Goal: Transaction & Acquisition: Purchase product/service

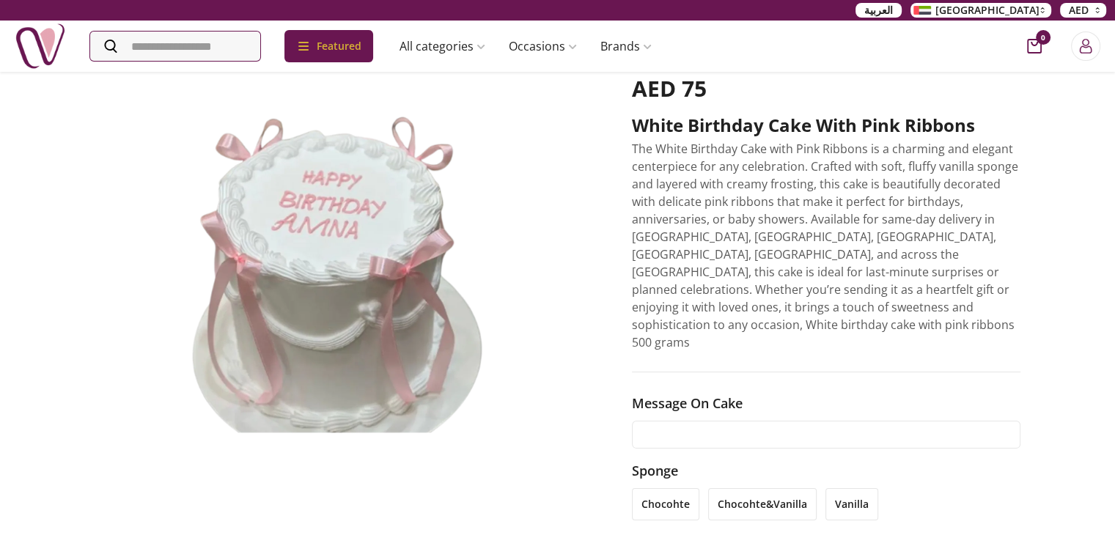
click at [711, 421] on input "text" at bounding box center [826, 435] width 389 height 28
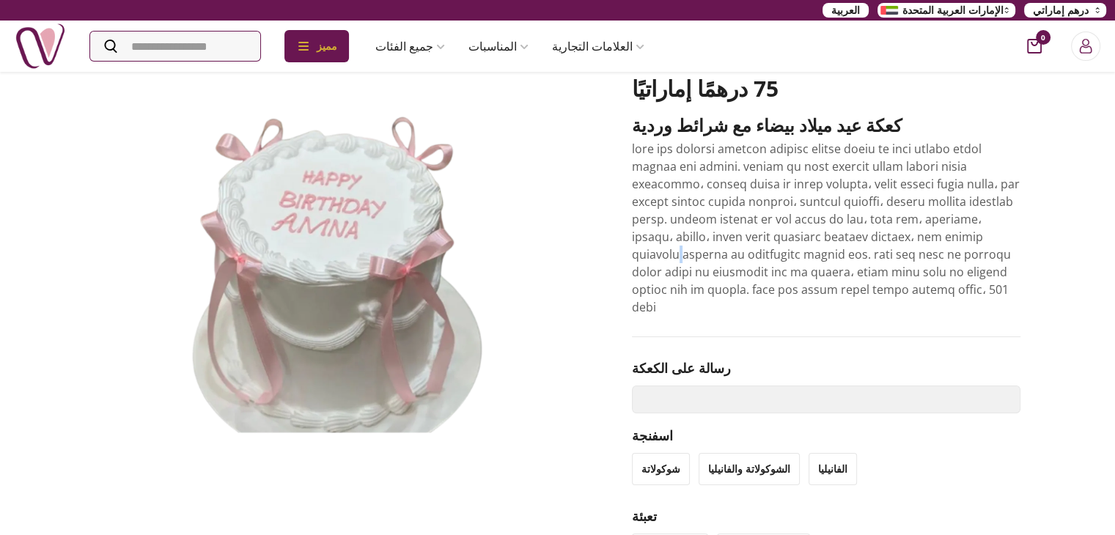
click at [871, 235] on font at bounding box center [826, 228] width 388 height 174
click at [773, 358] on div "رسالة على الكعكة" at bounding box center [826, 386] width 389 height 56
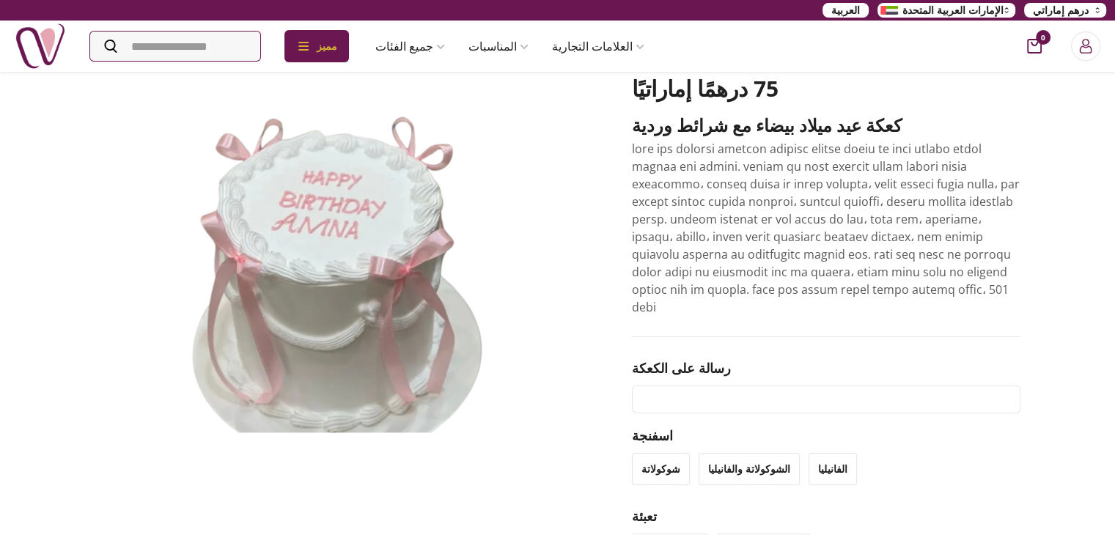
click at [735, 386] on input "text" at bounding box center [826, 400] width 389 height 28
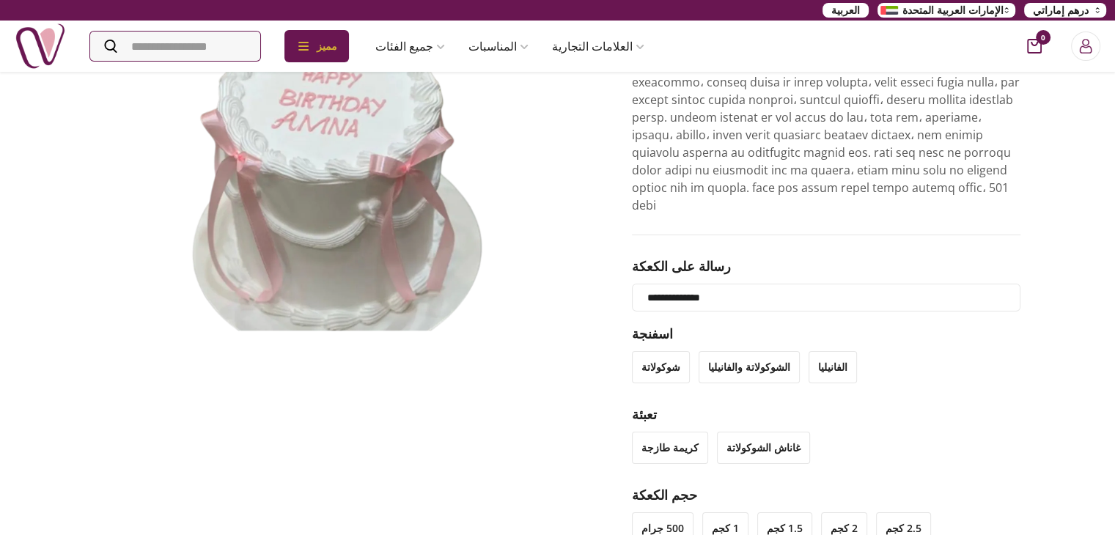
scroll to position [176, 0]
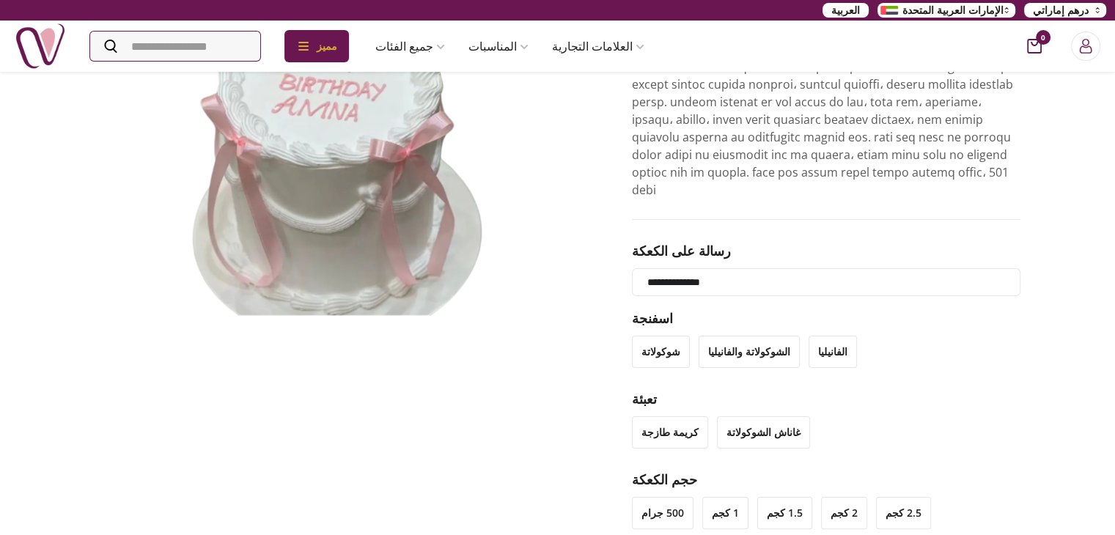
type input "**********"
click at [559, 378] on div "**********" at bounding box center [558, 365] width 927 height 855
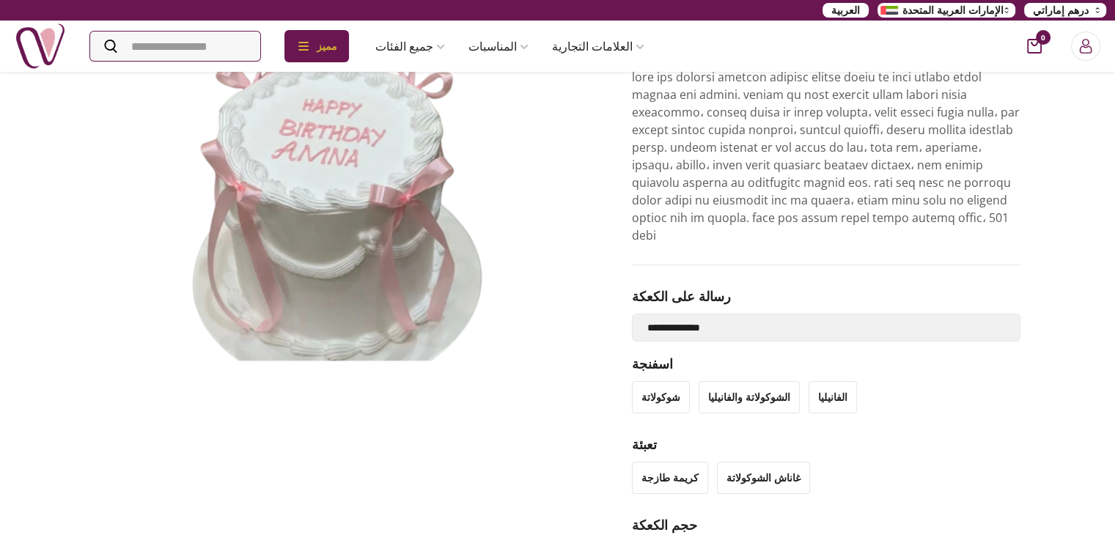
scroll to position [128, 0]
click at [735, 392] on font "الشوكولاتة والفانيليا" at bounding box center [749, 399] width 82 height 14
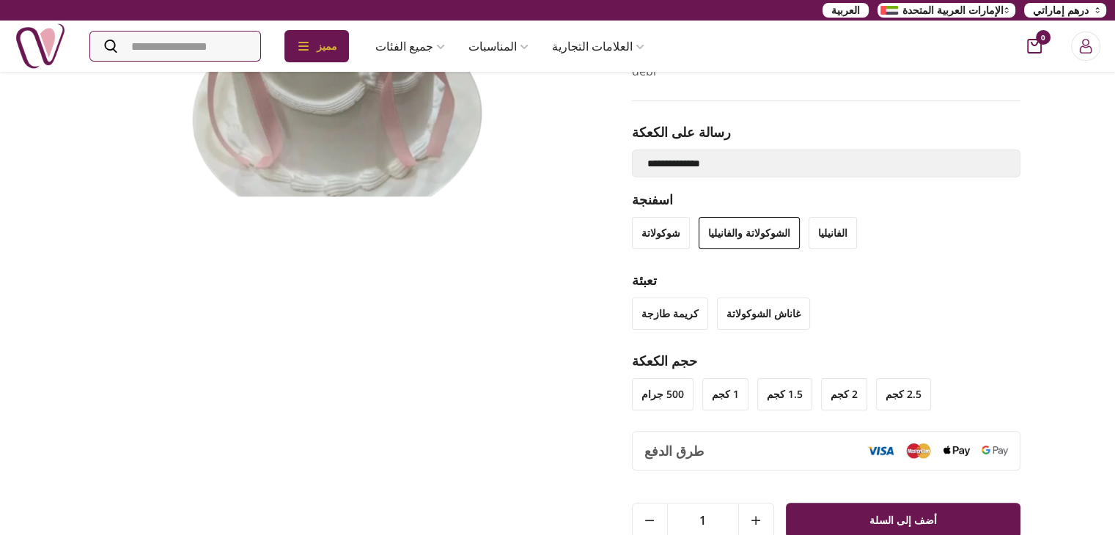
scroll to position [301, 0]
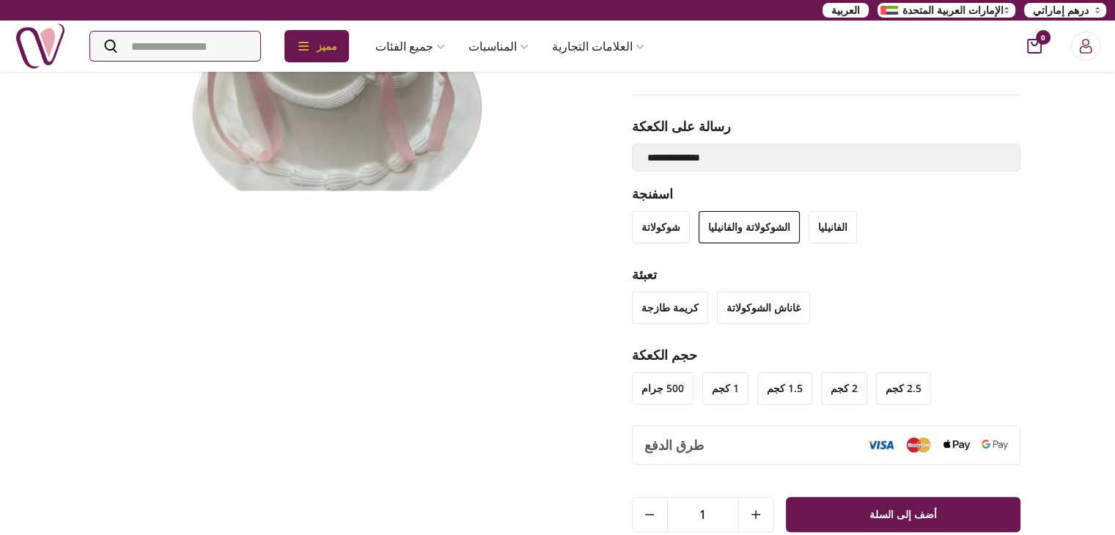
click at [771, 301] on font "غاناش الشوكولاتة" at bounding box center [763, 308] width 74 height 14
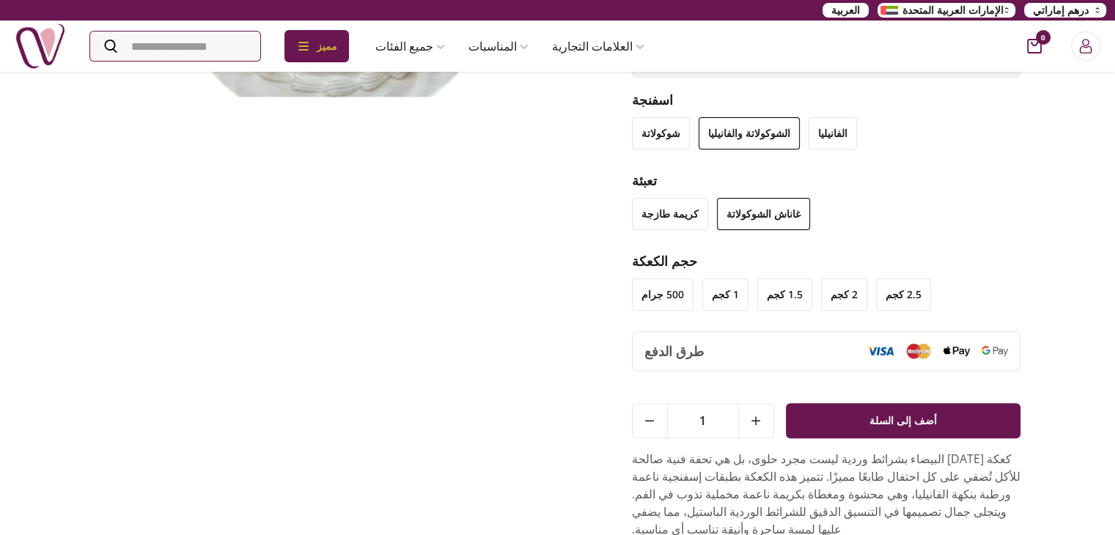
scroll to position [395, 0]
click at [661, 278] on li "500 جرام" at bounding box center [663, 294] width 62 height 32
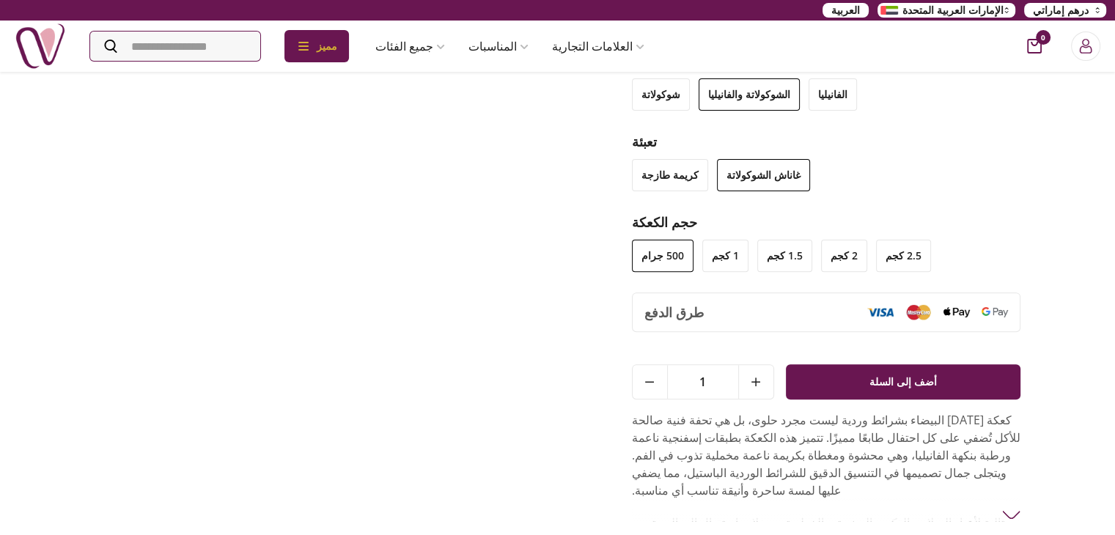
scroll to position [435, 0]
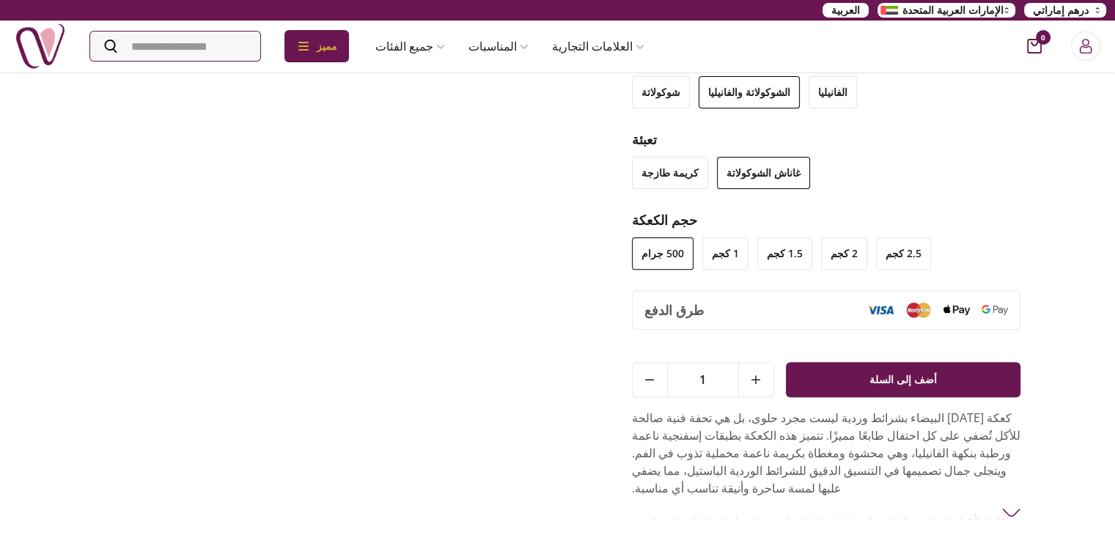
click at [777, 238] on li "1.5 كجم" at bounding box center [784, 254] width 55 height 32
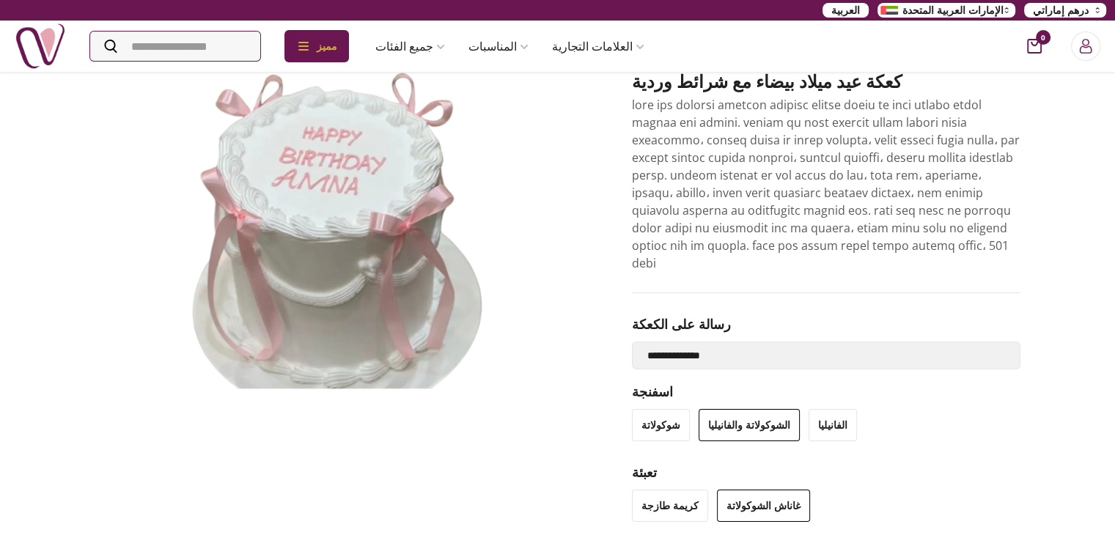
scroll to position [280, 0]
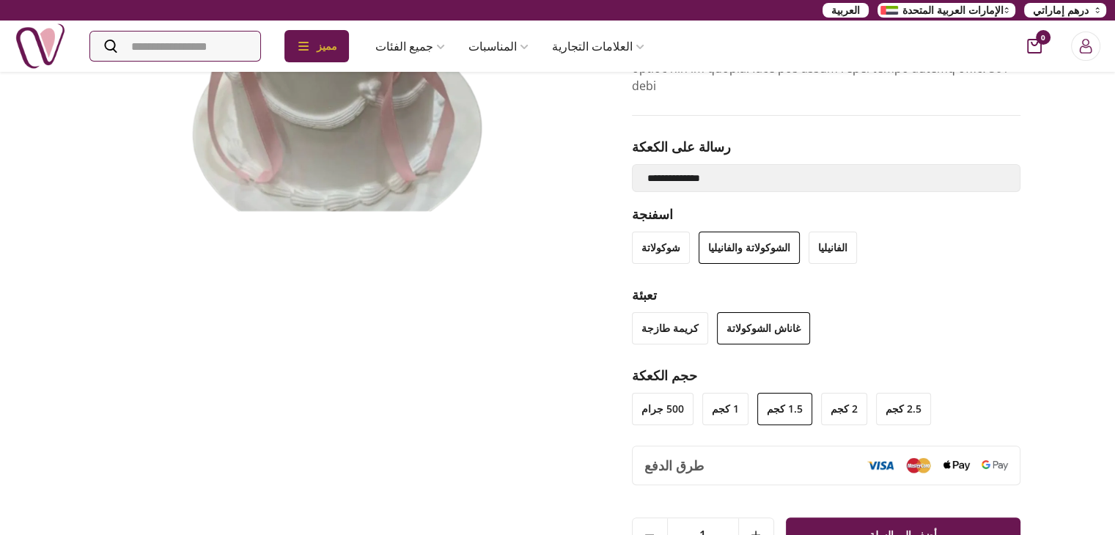
click at [880, 393] on li "2.5 كجم" at bounding box center [903, 409] width 55 height 32
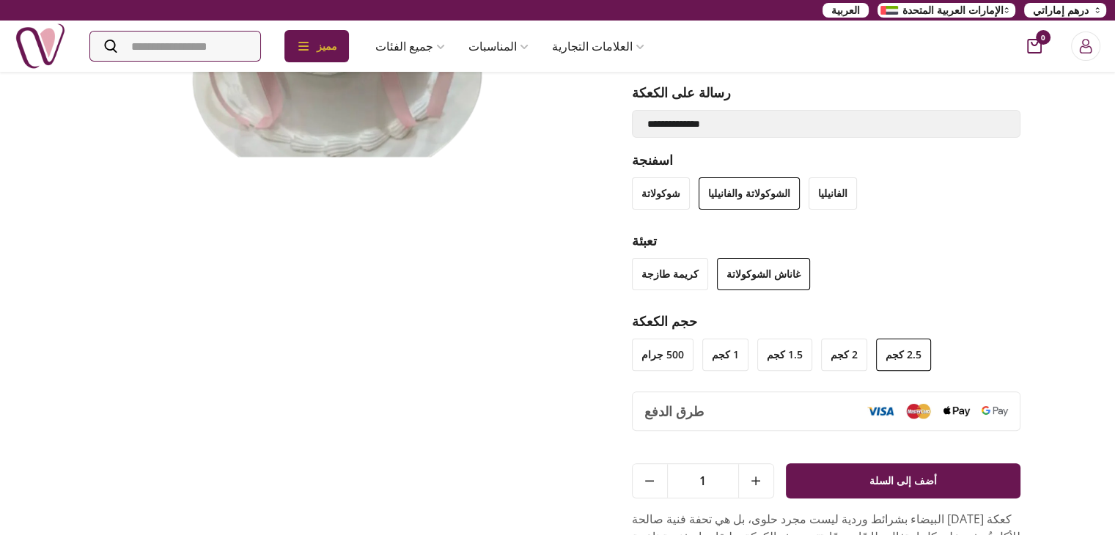
scroll to position [405, 0]
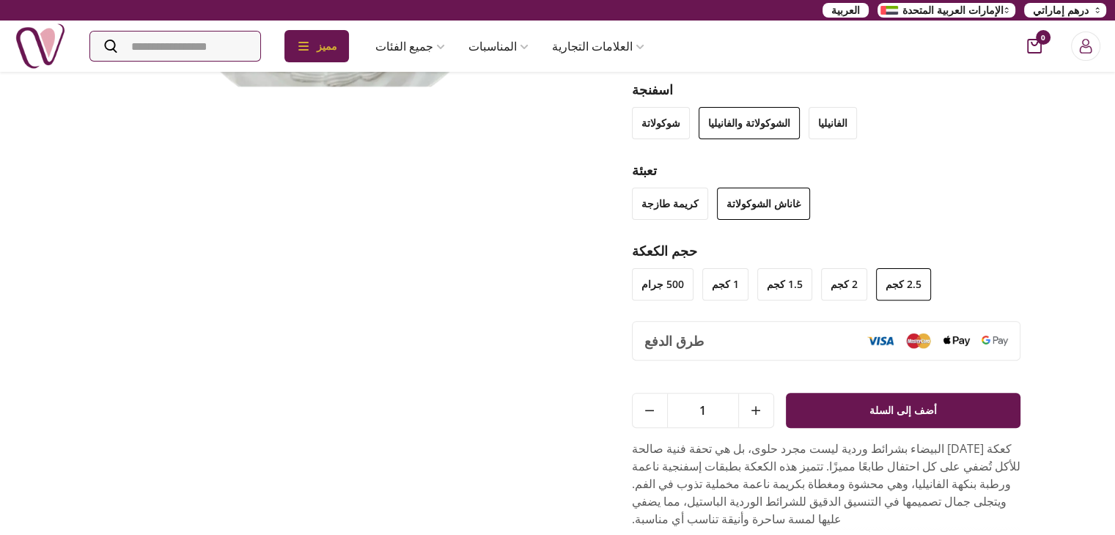
click at [660, 268] on li "500 جرام" at bounding box center [663, 284] width 62 height 32
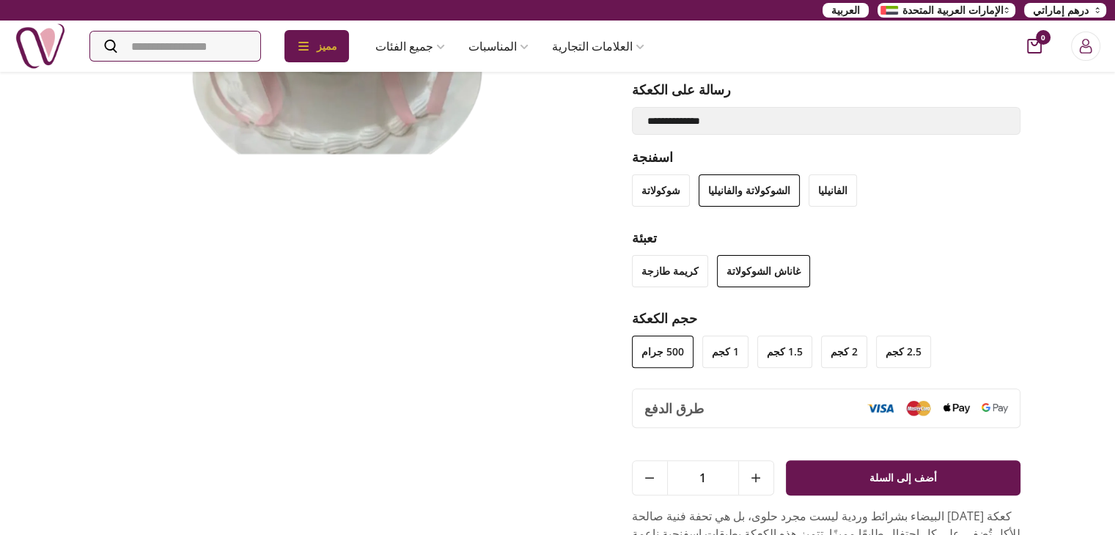
scroll to position [0, 0]
